Goal: Task Accomplishment & Management: Manage account settings

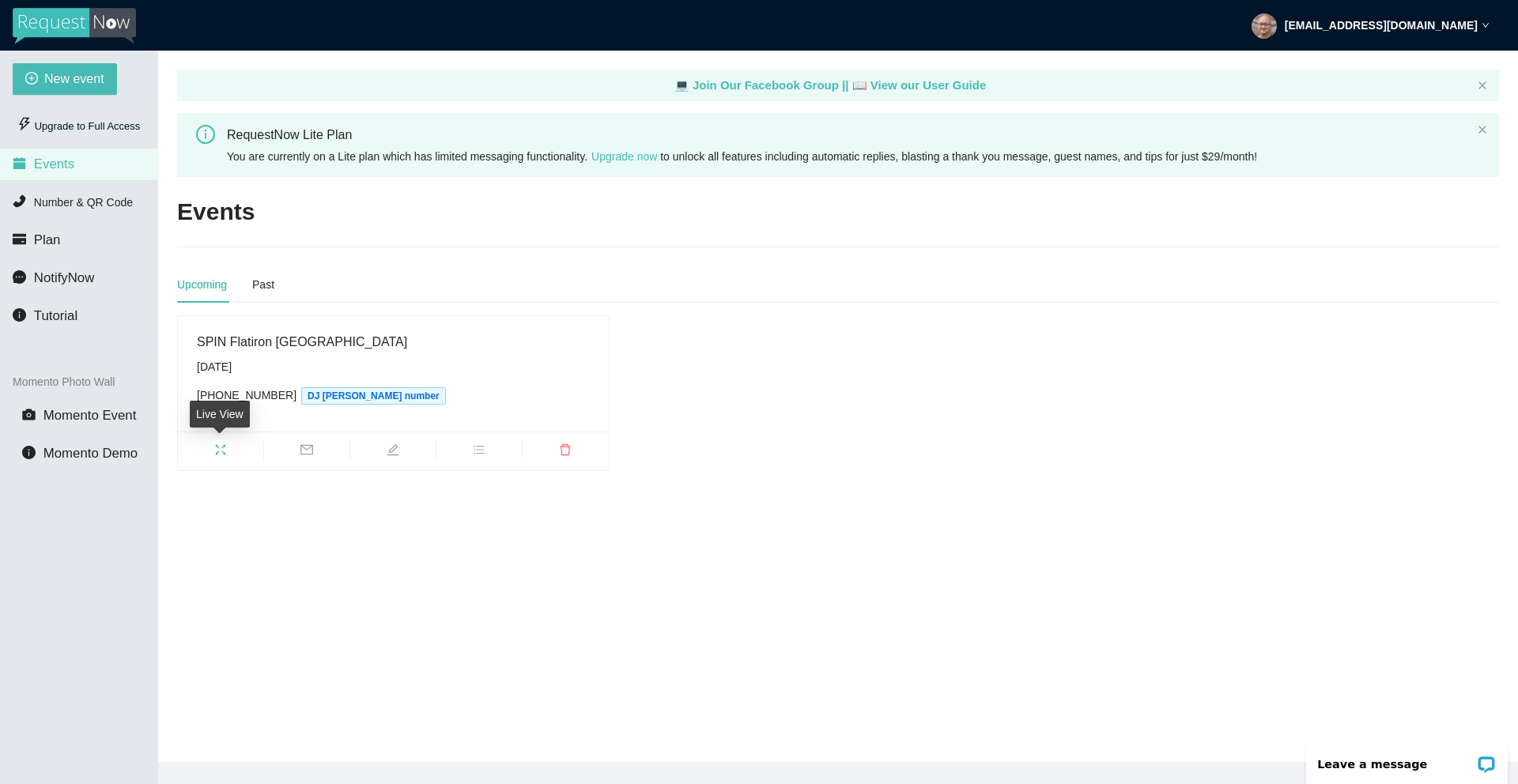
click at [220, 452] on icon "fullscreen" at bounding box center [221, 450] width 13 height 13
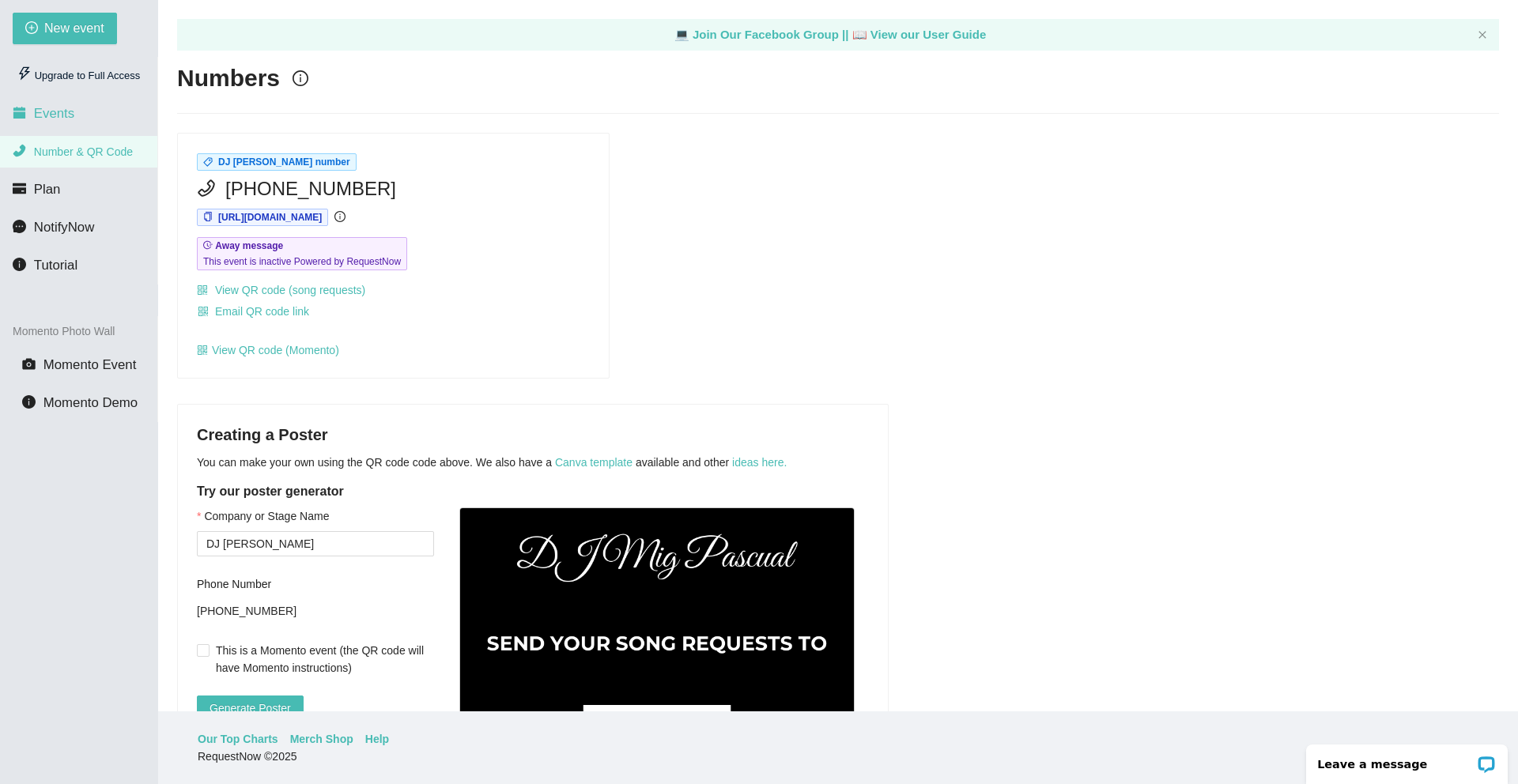
click at [63, 113] on span "Events" at bounding box center [54, 113] width 40 height 15
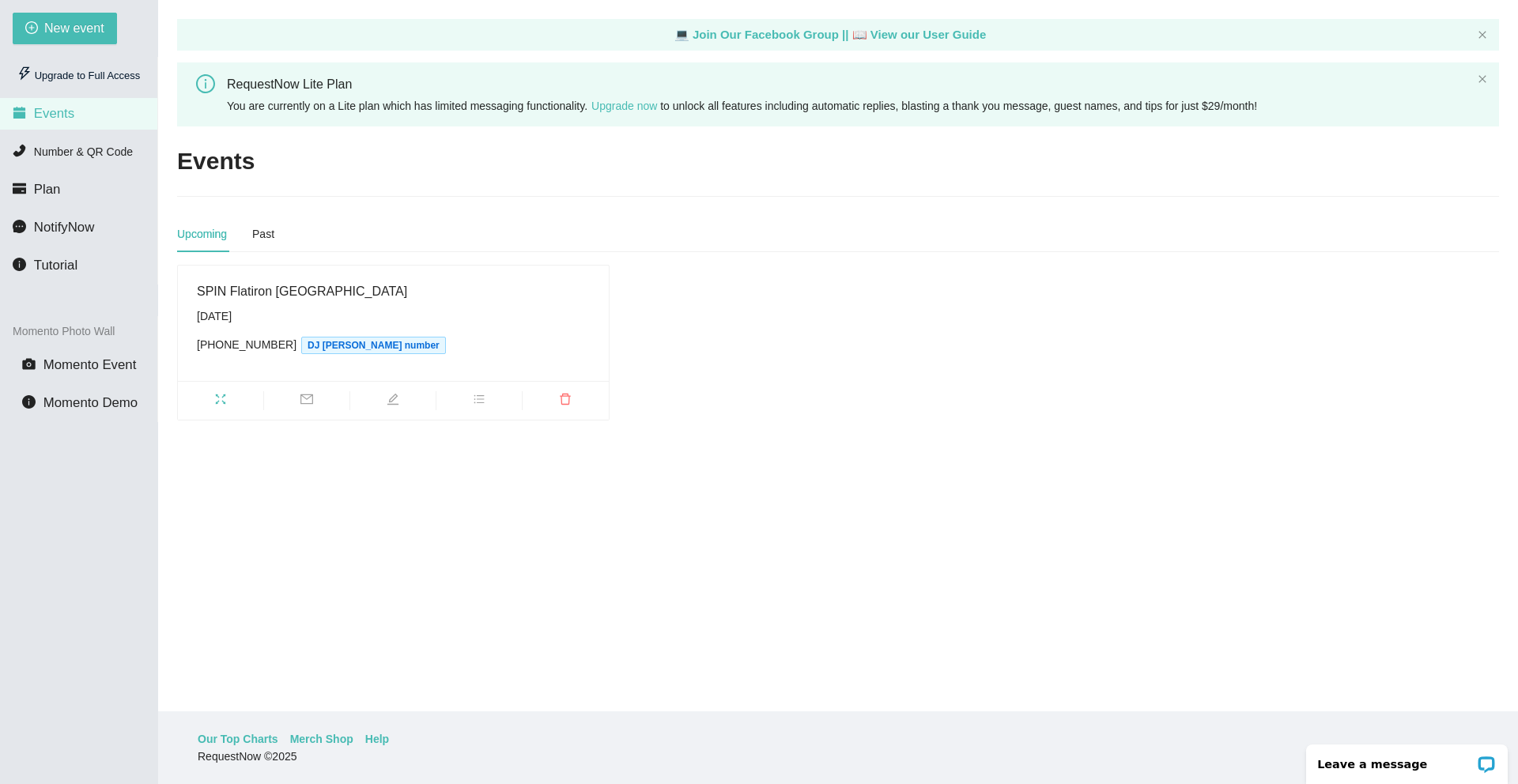
click at [256, 348] on div "(646) 653-9075 DJ Mig Pascual's number" at bounding box center [393, 345] width 393 height 18
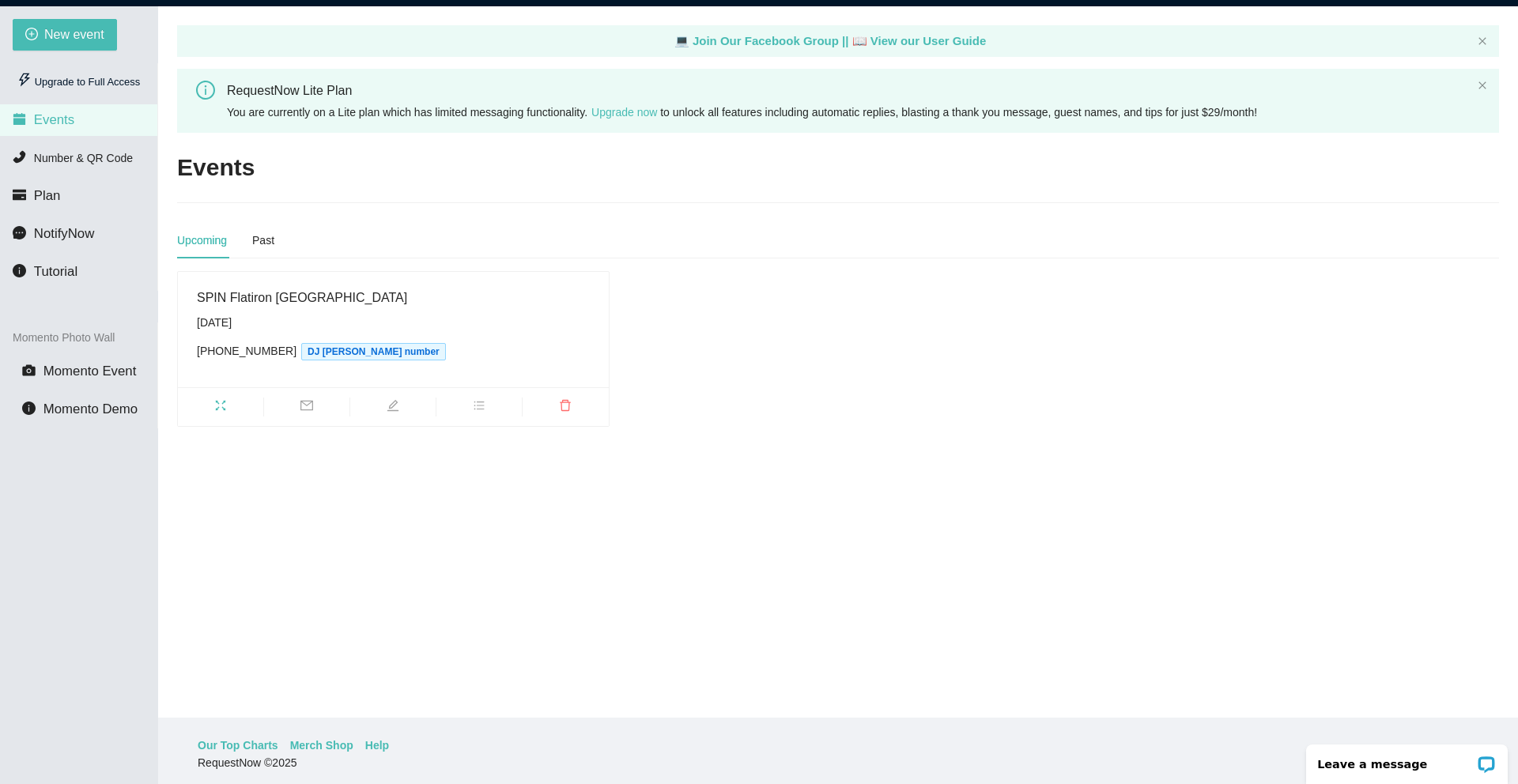
scroll to position [42, 0]
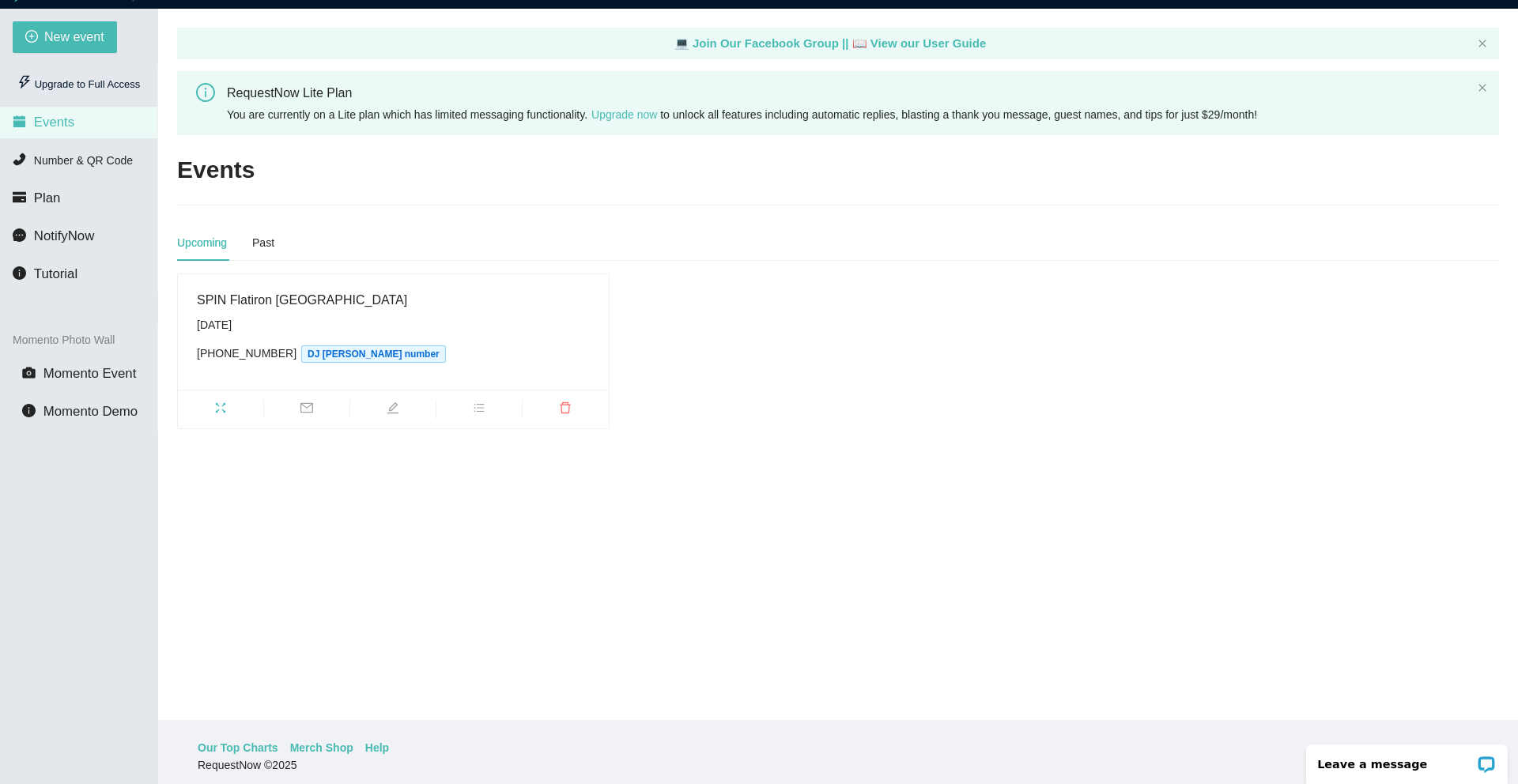
click at [258, 308] on div "SPIN Flatiron NYC" at bounding box center [393, 300] width 393 height 20
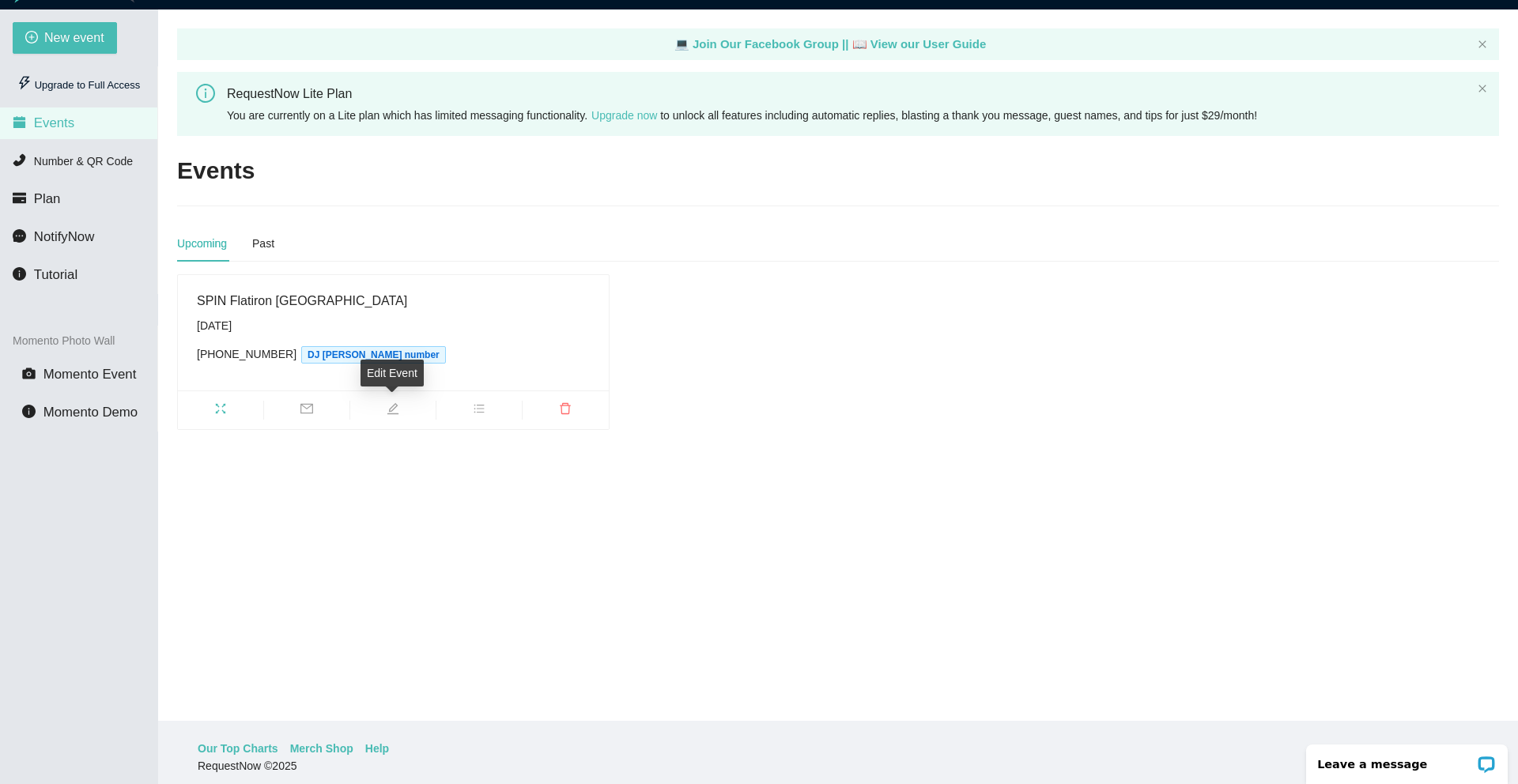
click at [396, 408] on icon "edit" at bounding box center [393, 408] width 13 height 13
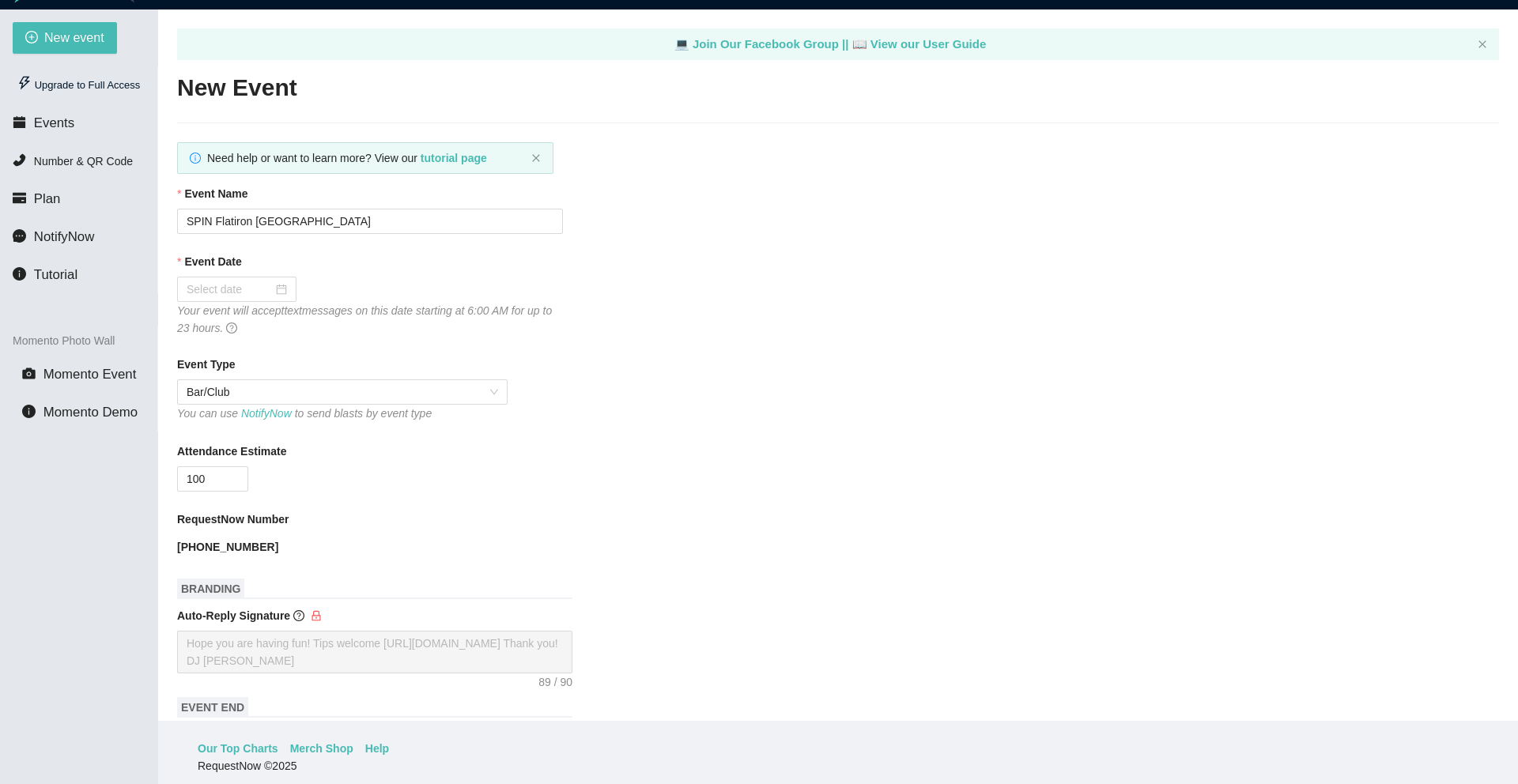
type textarea "https://virtualdj.com/ask/DJ_Spinz"
type input "09/27/2025"
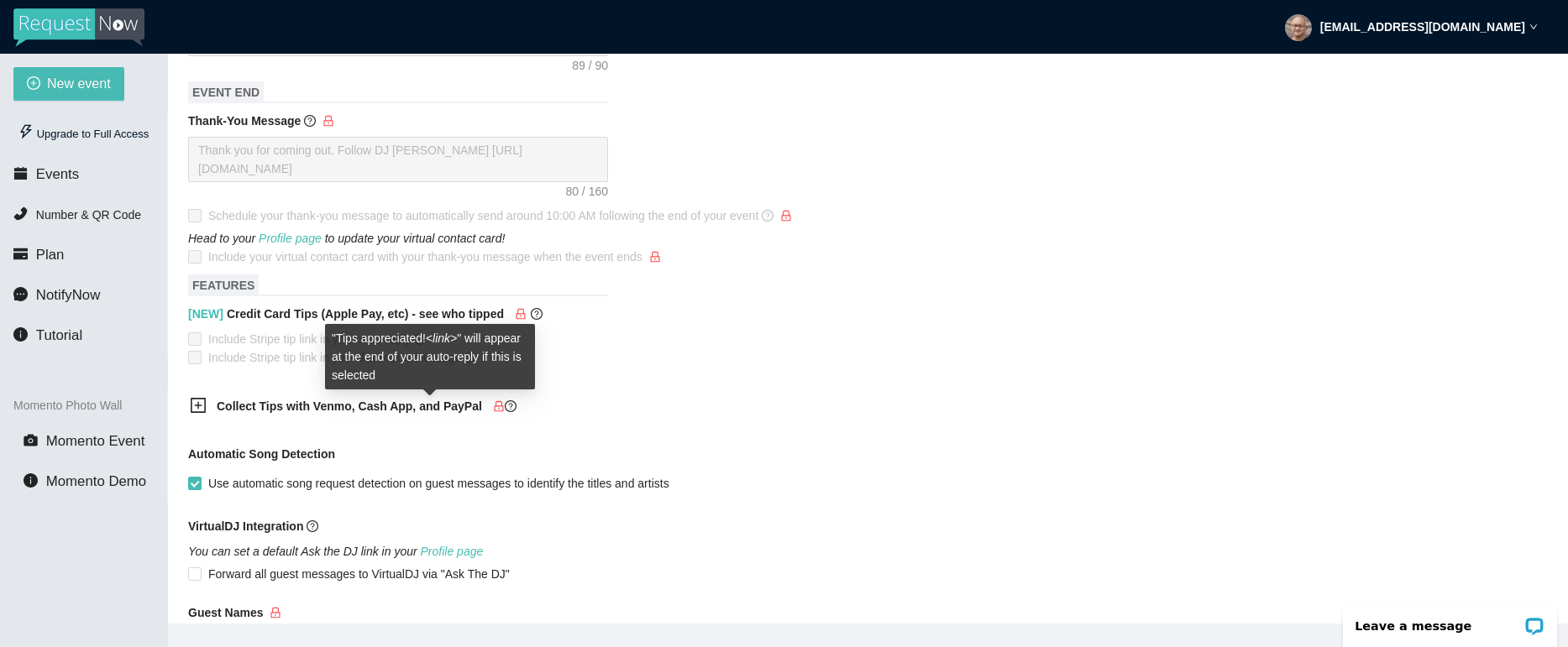
scroll to position [728, 0]
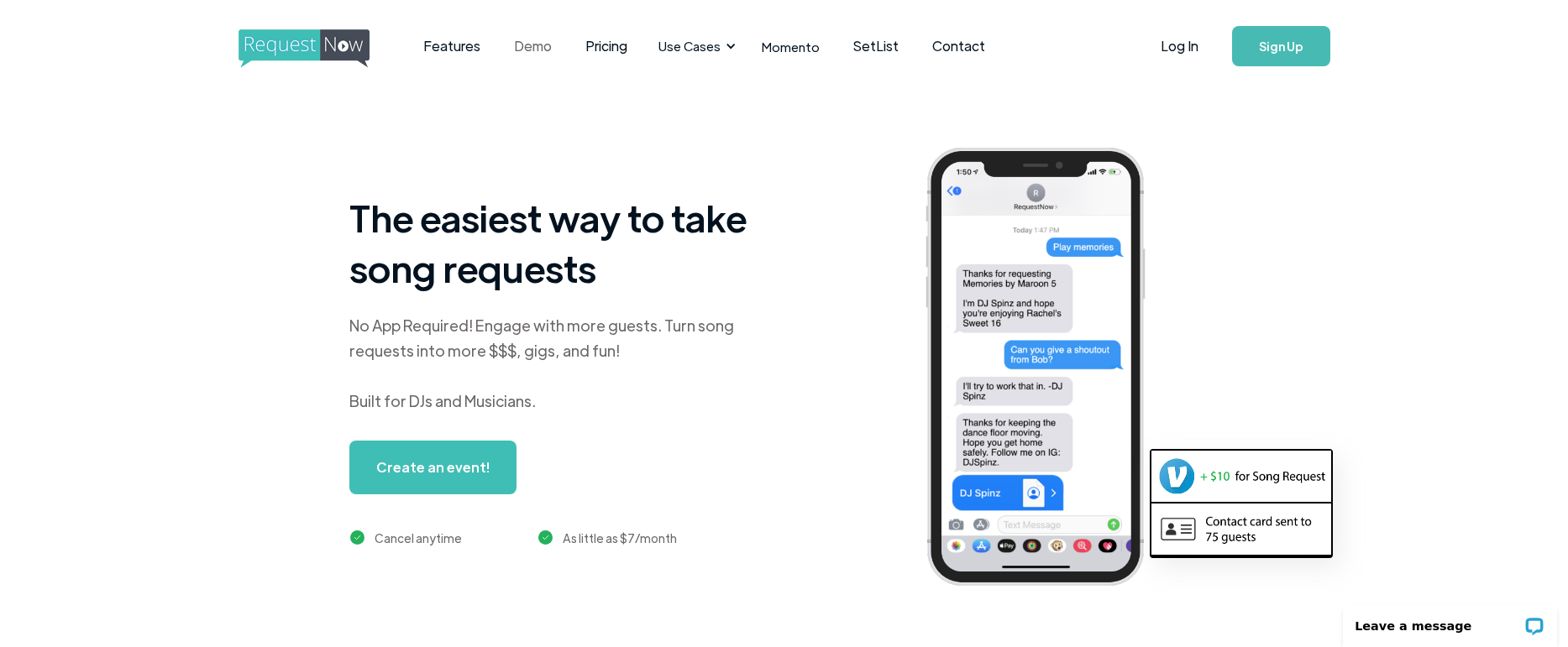
click at [527, 48] on link "Demo" at bounding box center [533, 46] width 71 height 52
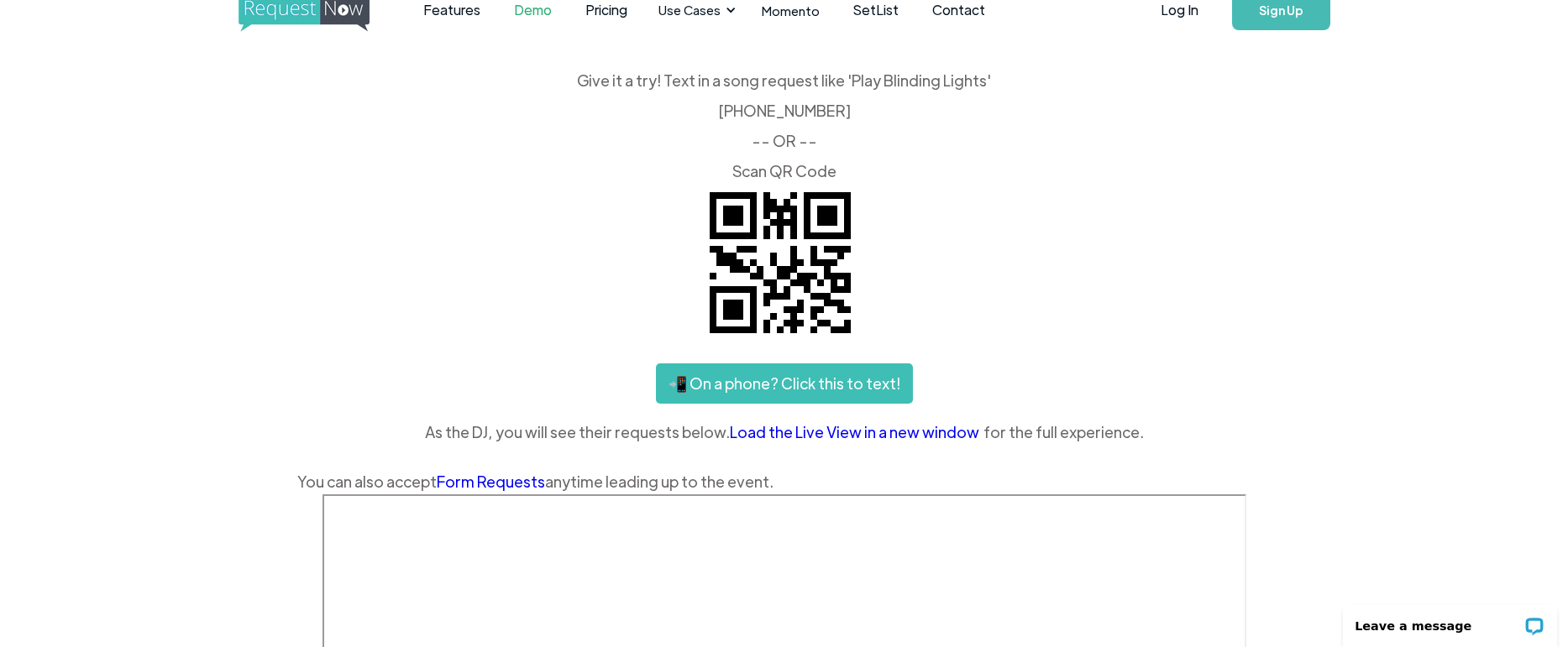
scroll to position [34, 0]
